Goal: Task Accomplishment & Management: Manage account settings

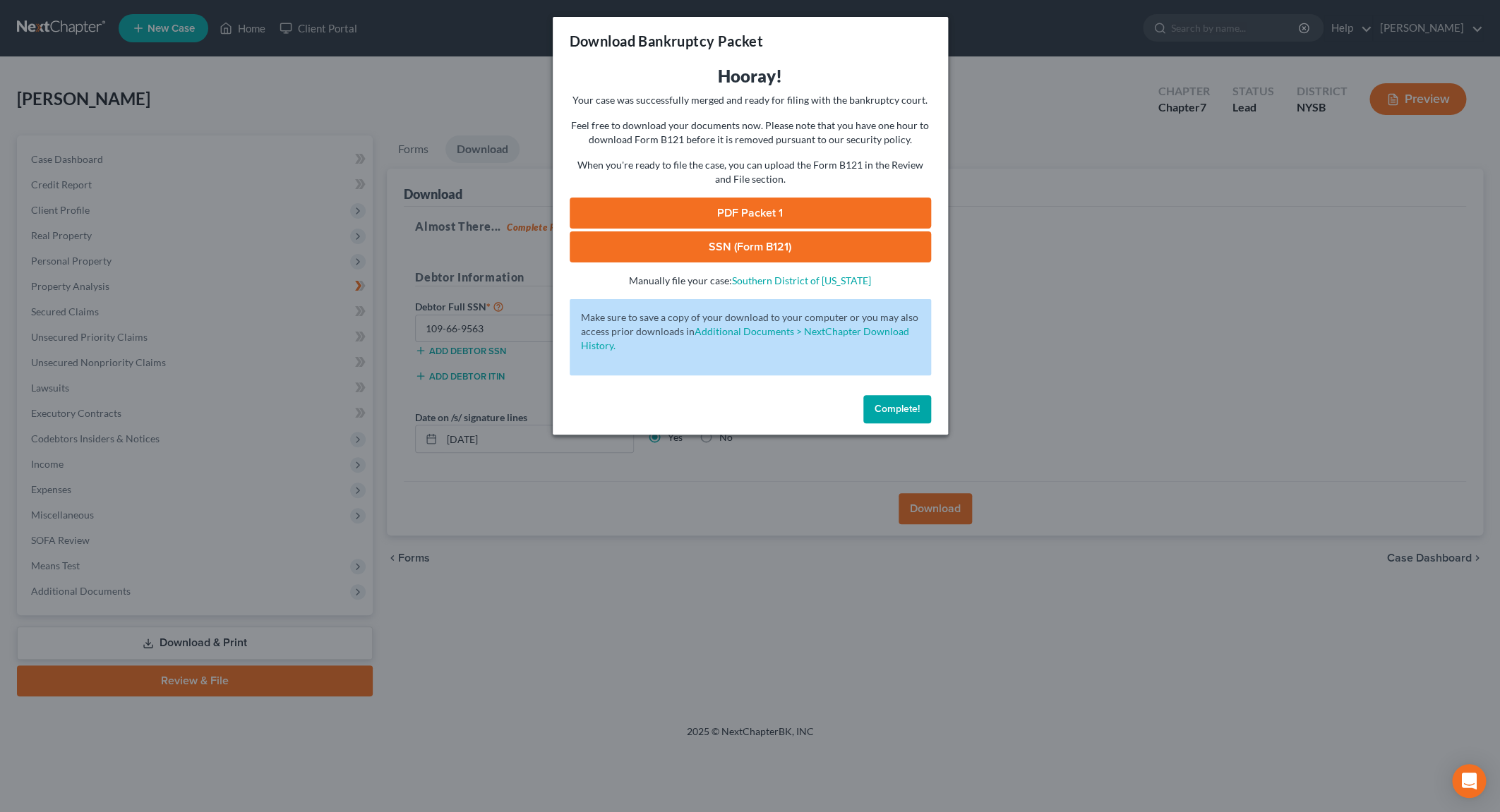
click at [878, 402] on button "Complete!" at bounding box center [897, 409] width 68 height 28
click at [872, 414] on button "Complete!" at bounding box center [897, 409] width 68 height 28
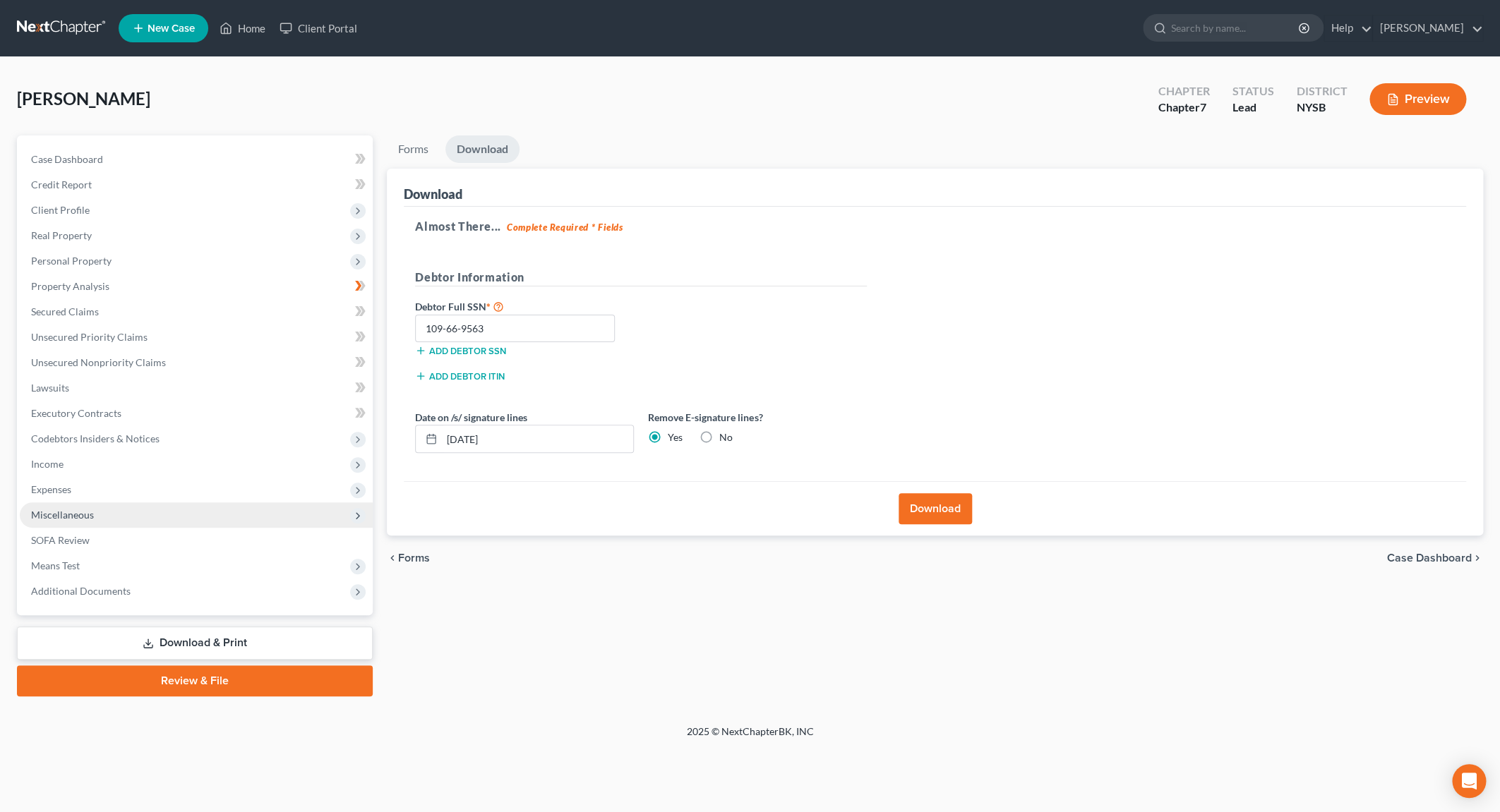
click at [84, 518] on span "Miscellaneous" at bounding box center [63, 514] width 63 height 12
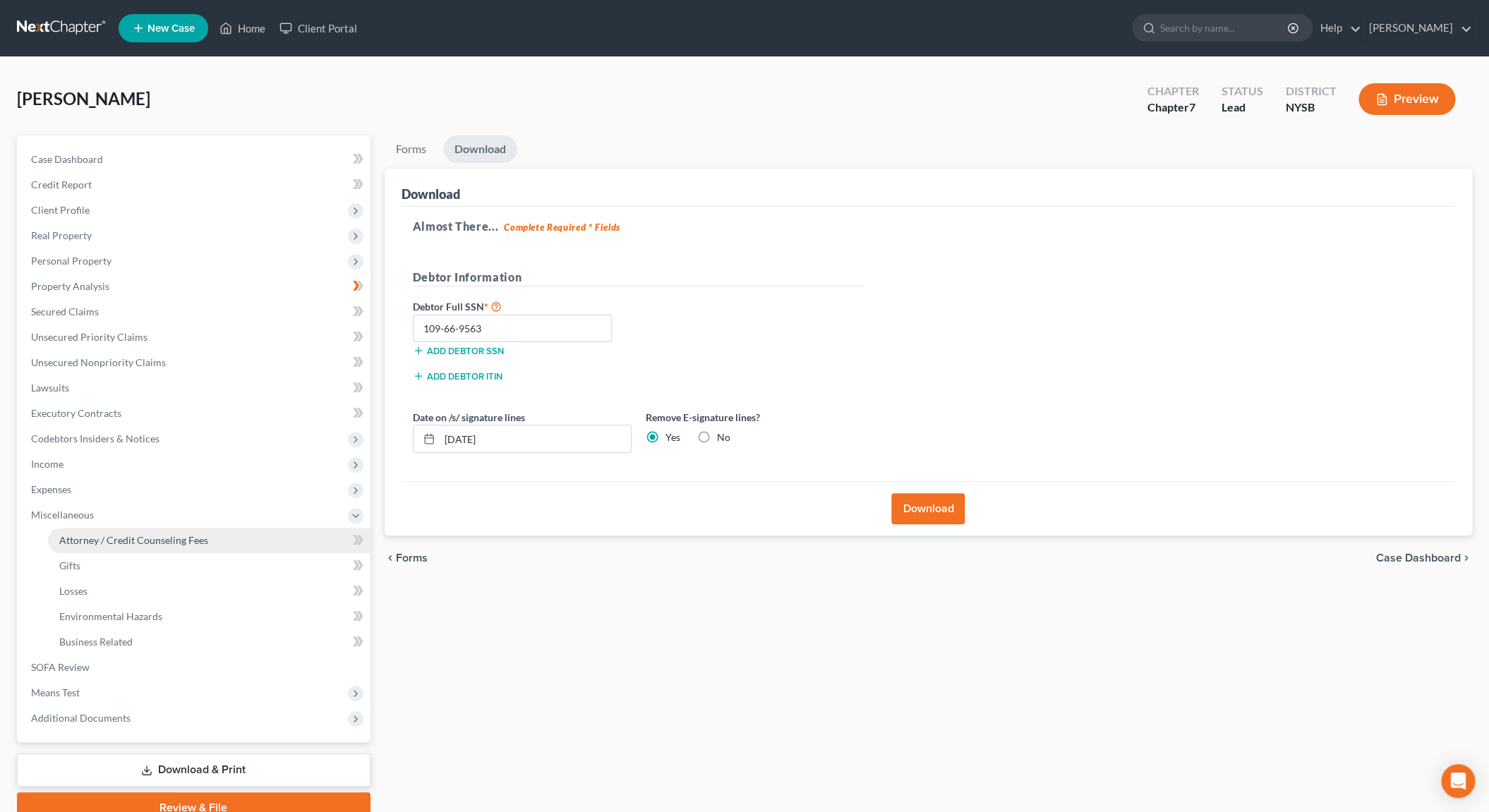
click at [91, 547] on link "Attorney / Credit Counseling Fees" at bounding box center [209, 540] width 323 height 25
select select "0"
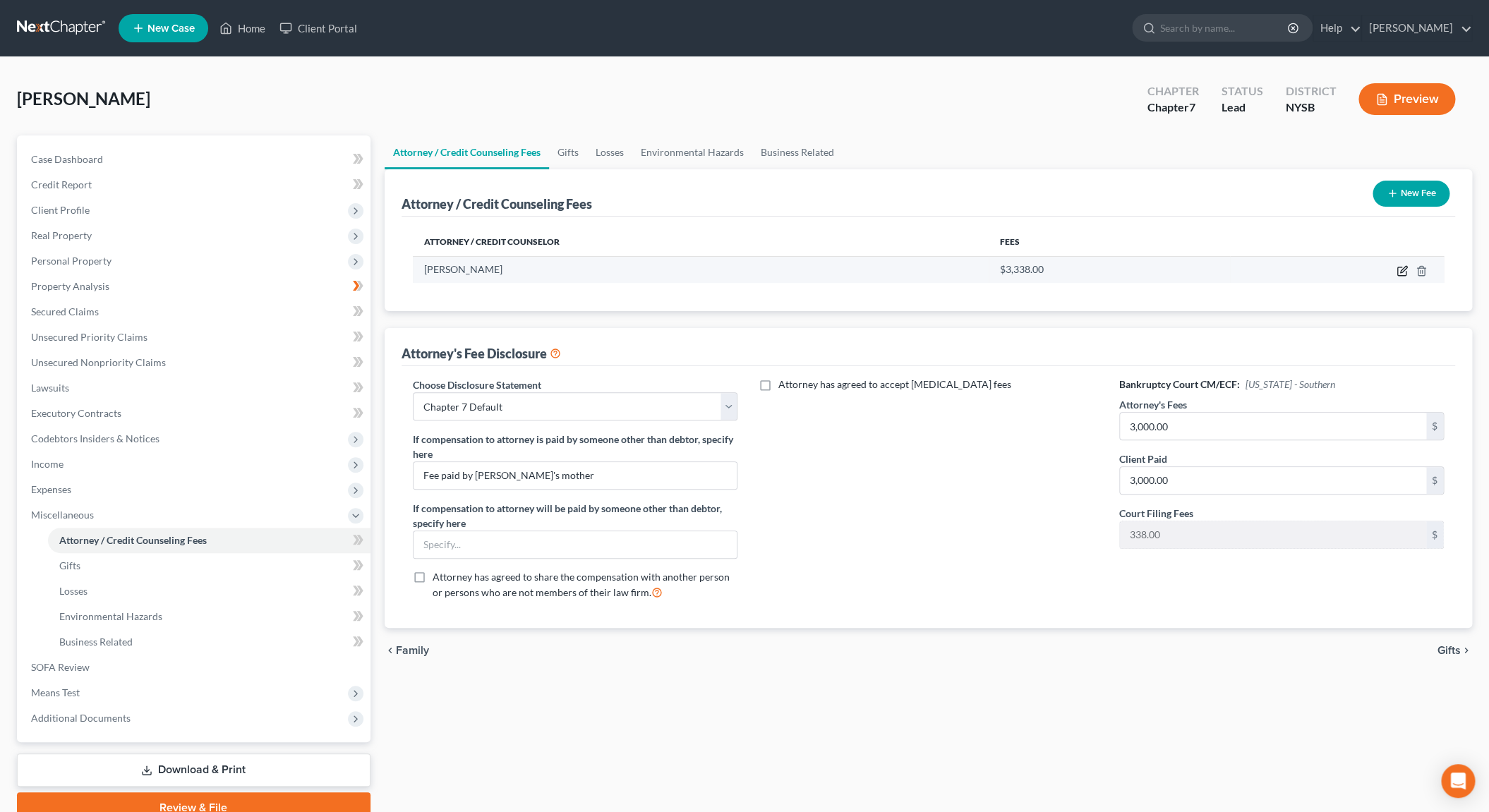
click at [1401, 272] on icon "button" at bounding box center [1403, 269] width 7 height 7
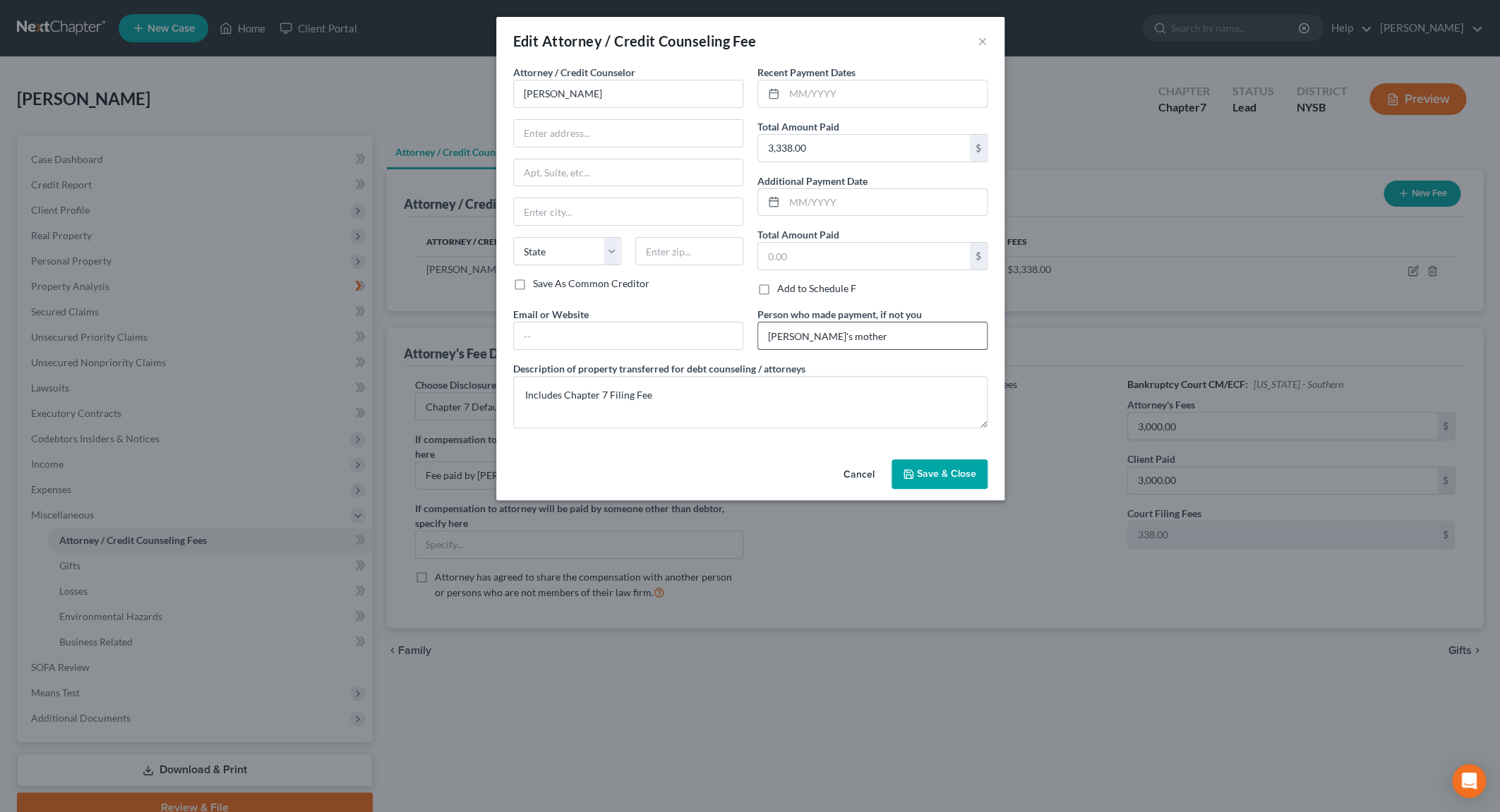
click at [856, 339] on input "Debtor's mother" at bounding box center [872, 336] width 228 height 27
type input "D"
click at [955, 472] on span "Save & Close" at bounding box center [946, 474] width 59 height 12
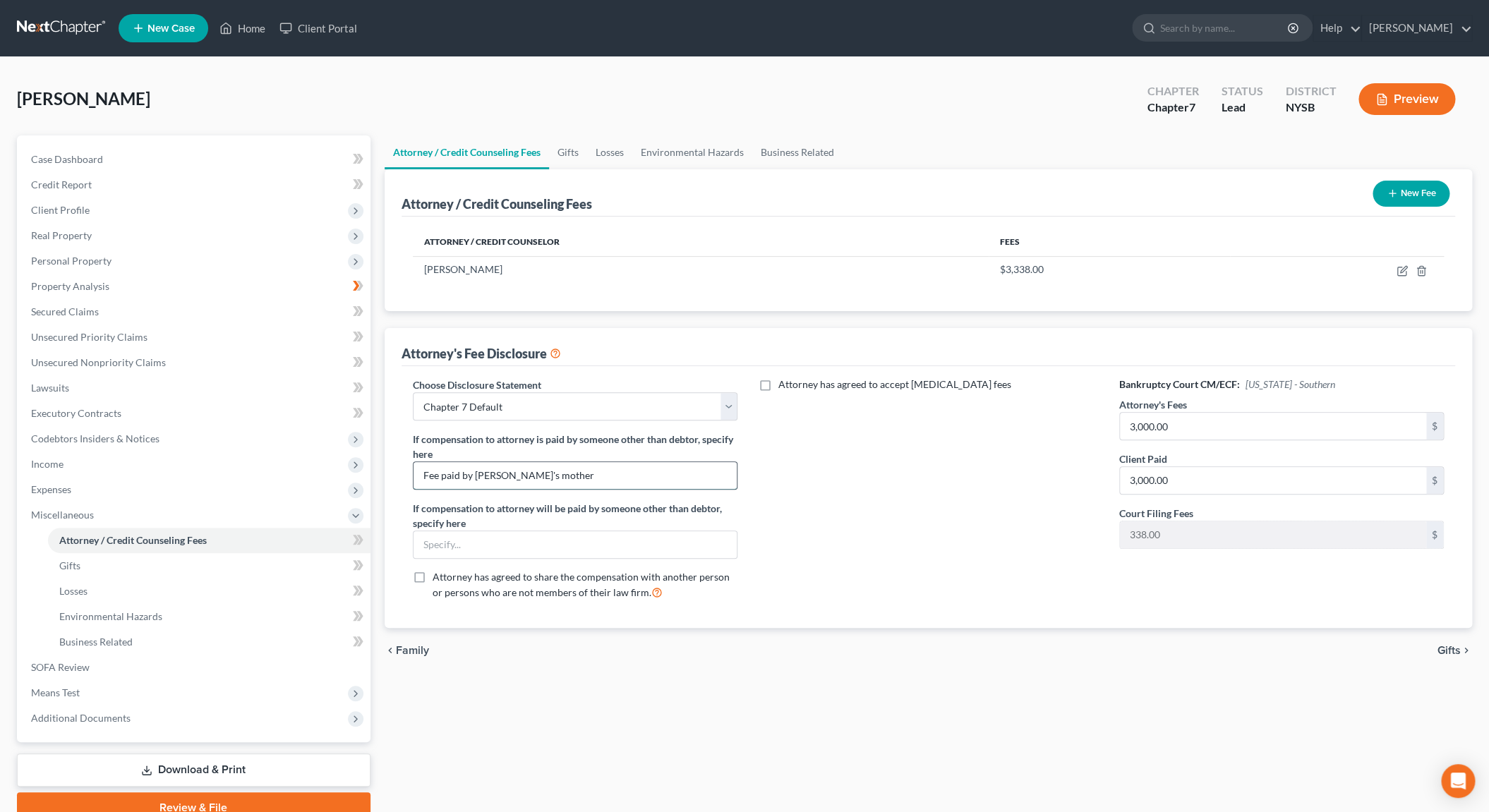
click at [567, 475] on input "Fee paid by Debtor's mother" at bounding box center [576, 475] width 324 height 27
type input "F"
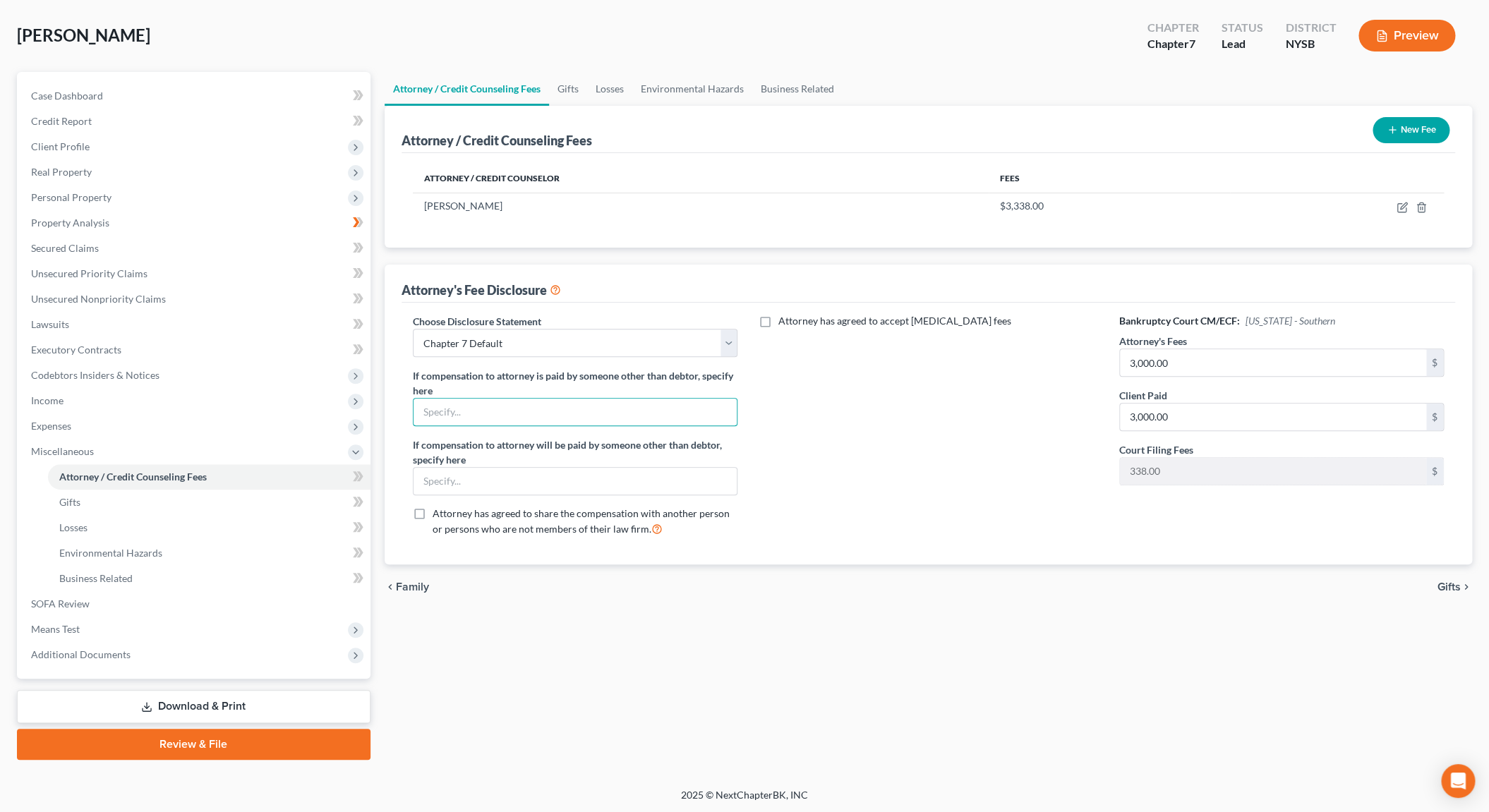
scroll to position [63, 0]
click at [101, 252] on link "Secured Claims" at bounding box center [195, 249] width 351 height 25
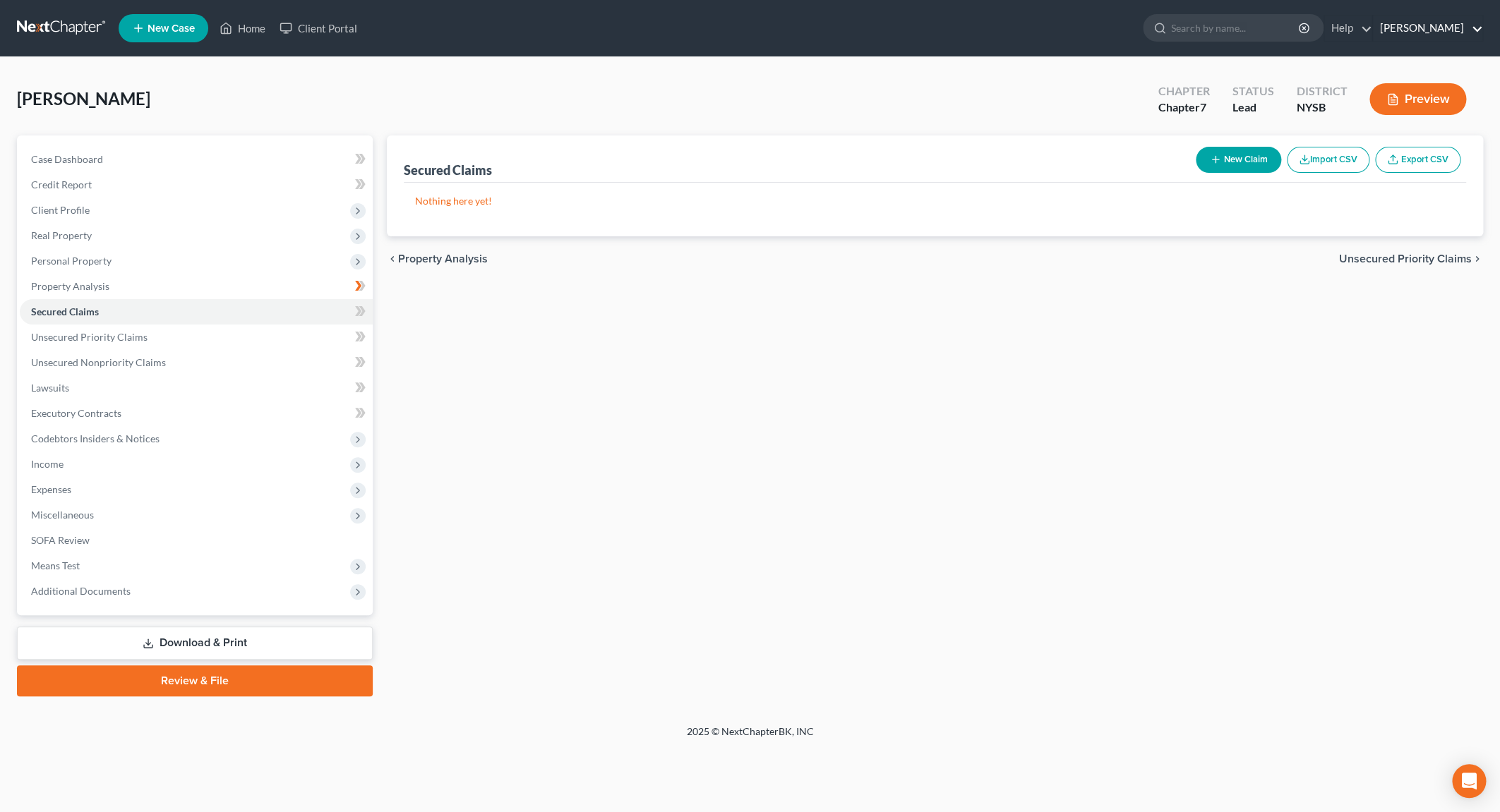
click at [1471, 32] on link "Daniel S. Alter" at bounding box center [1427, 28] width 110 height 25
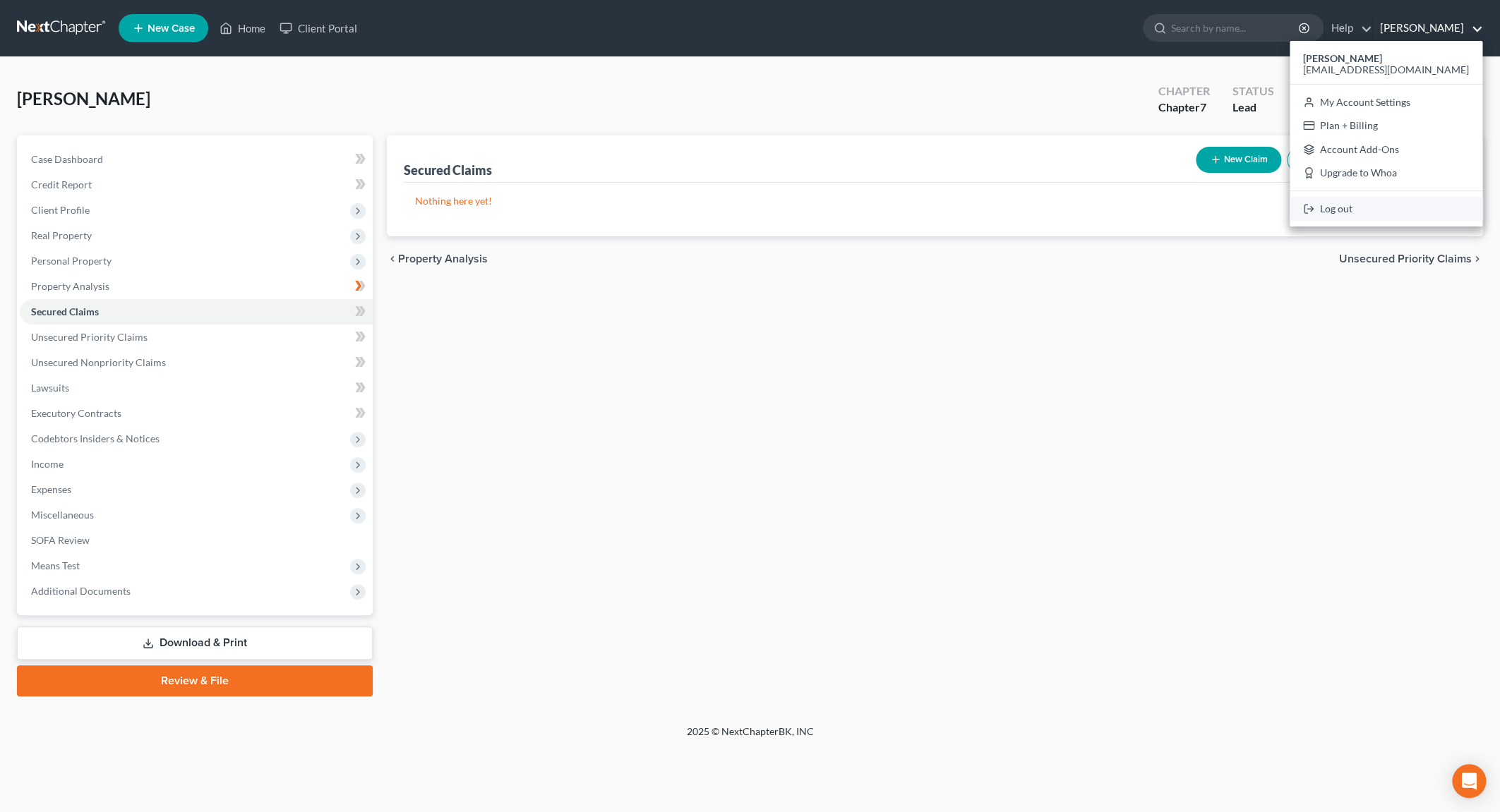
click at [1397, 206] on link "Log out" at bounding box center [1386, 209] width 193 height 24
click at [1397, 206] on p "Nothing here yet!" at bounding box center [935, 201] width 1039 height 14
